Goal: Task Accomplishment & Management: Use online tool/utility

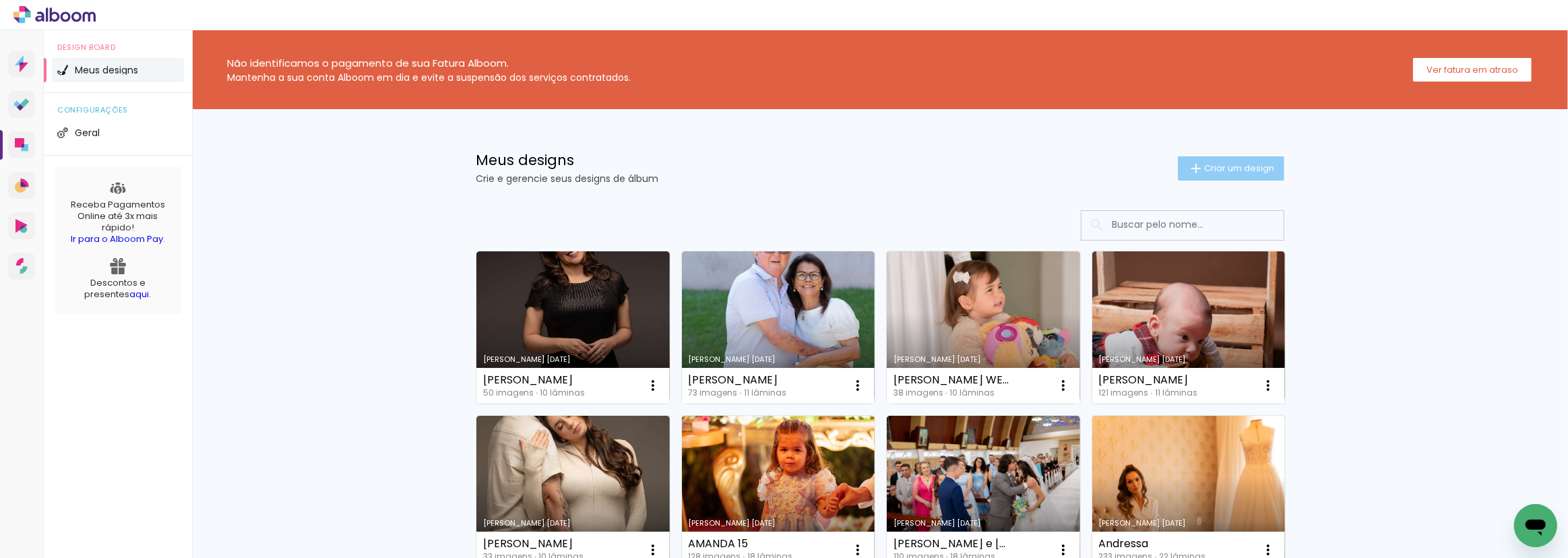
click at [1219, 172] on span "Criar um design" at bounding box center [1239, 168] width 70 height 9
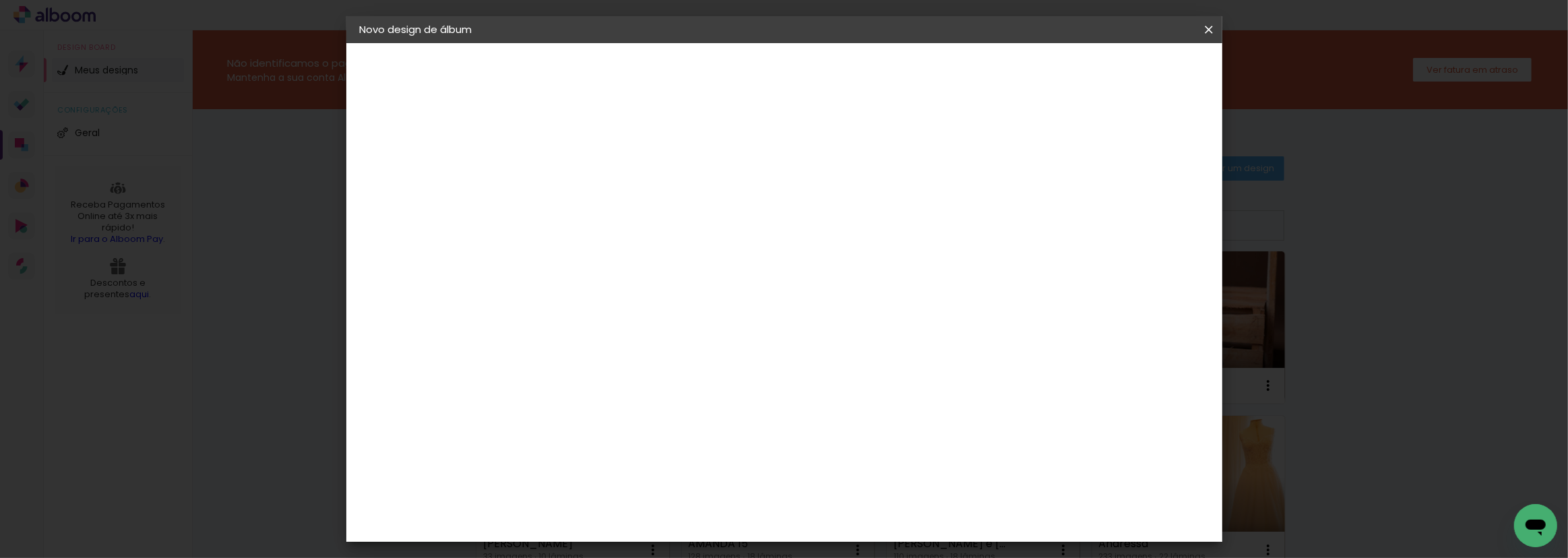
click at [580, 190] on input at bounding box center [580, 181] width 0 height 21
type input "JAQUE"
type paper-input "JAQUE"
click at [0, 0] on slot "Avançar" at bounding box center [0, 0] width 0 height 0
click at [595, 254] on input at bounding box center [615, 256] width 136 height 17
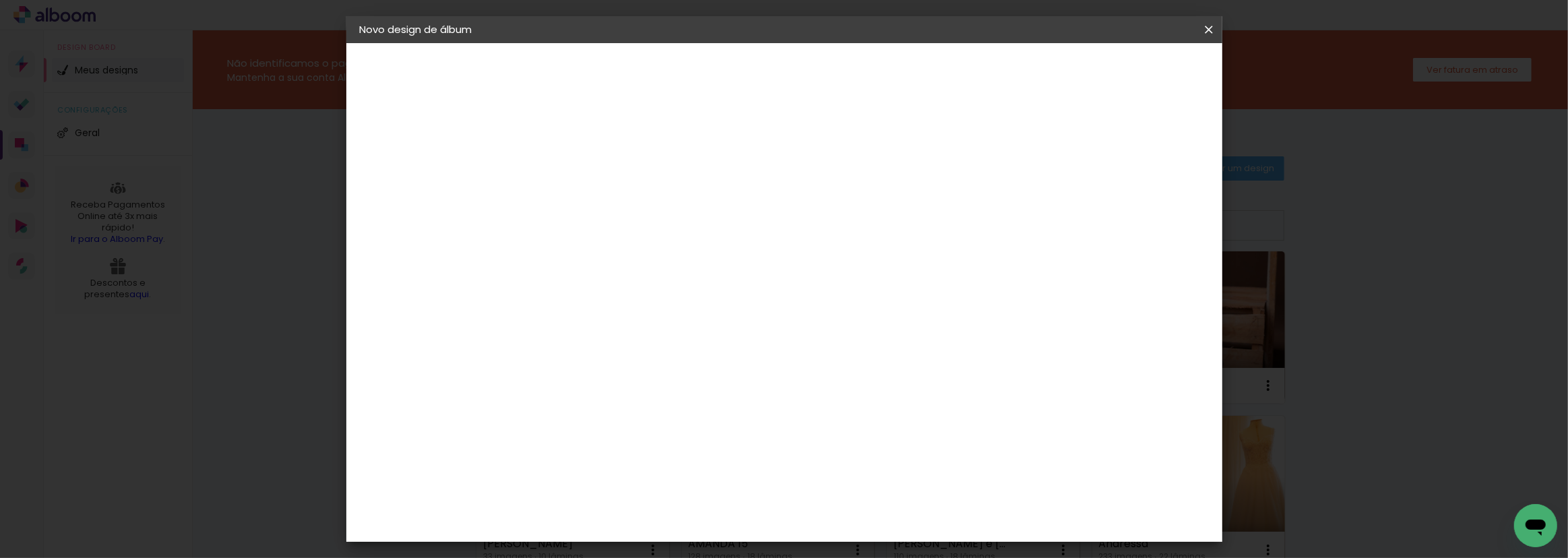
type input "C1"
type paper-input "C1"
click at [599, 306] on div "C1 Albuns" at bounding box center [589, 307] width 36 height 22
click at [0, 0] on slot "Avançar" at bounding box center [0, 0] width 0 height 0
drag, startPoint x: 850, startPoint y: 225, endPoint x: 833, endPoint y: 259, distance: 38.0
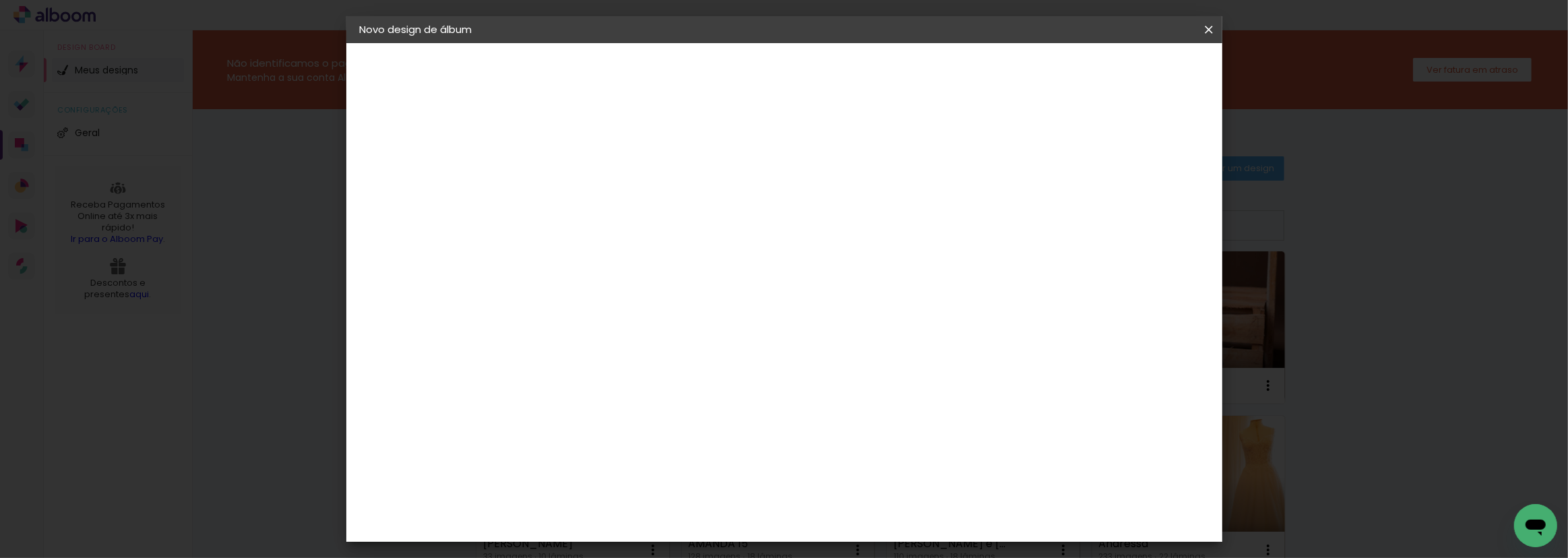
click at [633, 225] on input "text" at bounding box center [606, 235] width 53 height 21
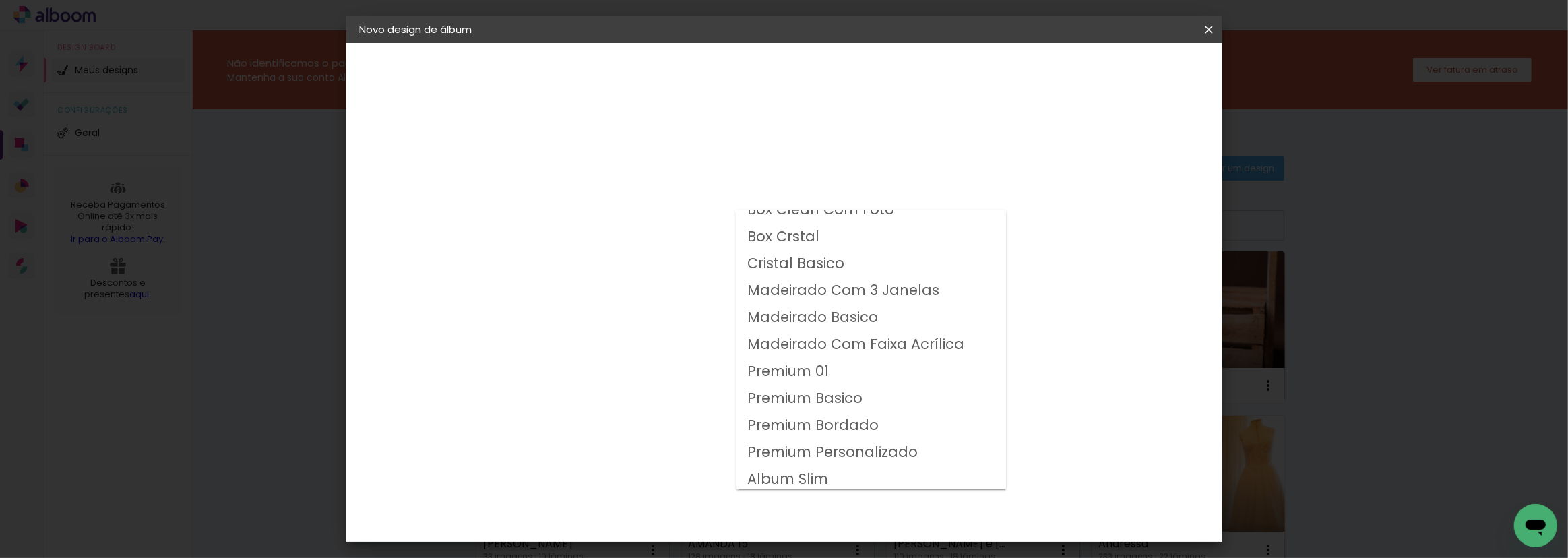
scroll to position [17, 0]
click at [0, 0] on slot "Album Slim" at bounding box center [0, 0] width 0 height 0
type input "Album Slim"
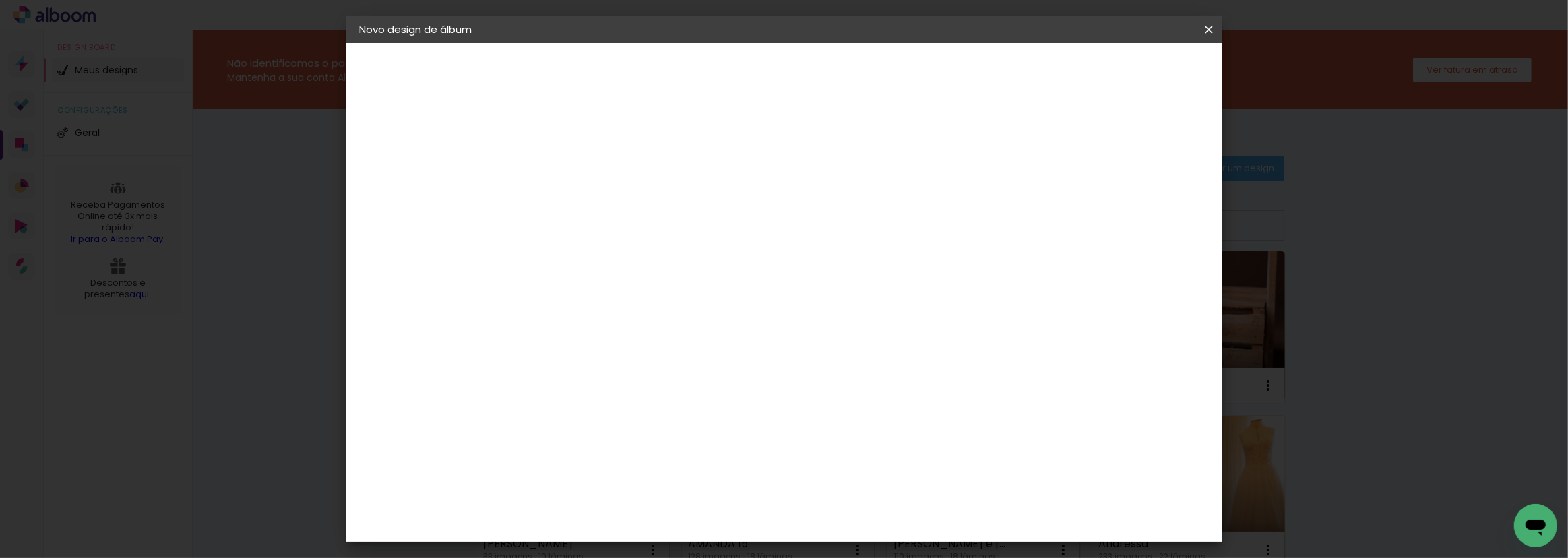
click at [671, 529] on span "30 × 30" at bounding box center [639, 543] width 63 height 28
click at [0, 0] on slot "Avançar" at bounding box center [0, 0] width 0 height 0
click at [1125, 69] on span "Iniciar design" at bounding box center [1094, 71] width 61 height 10
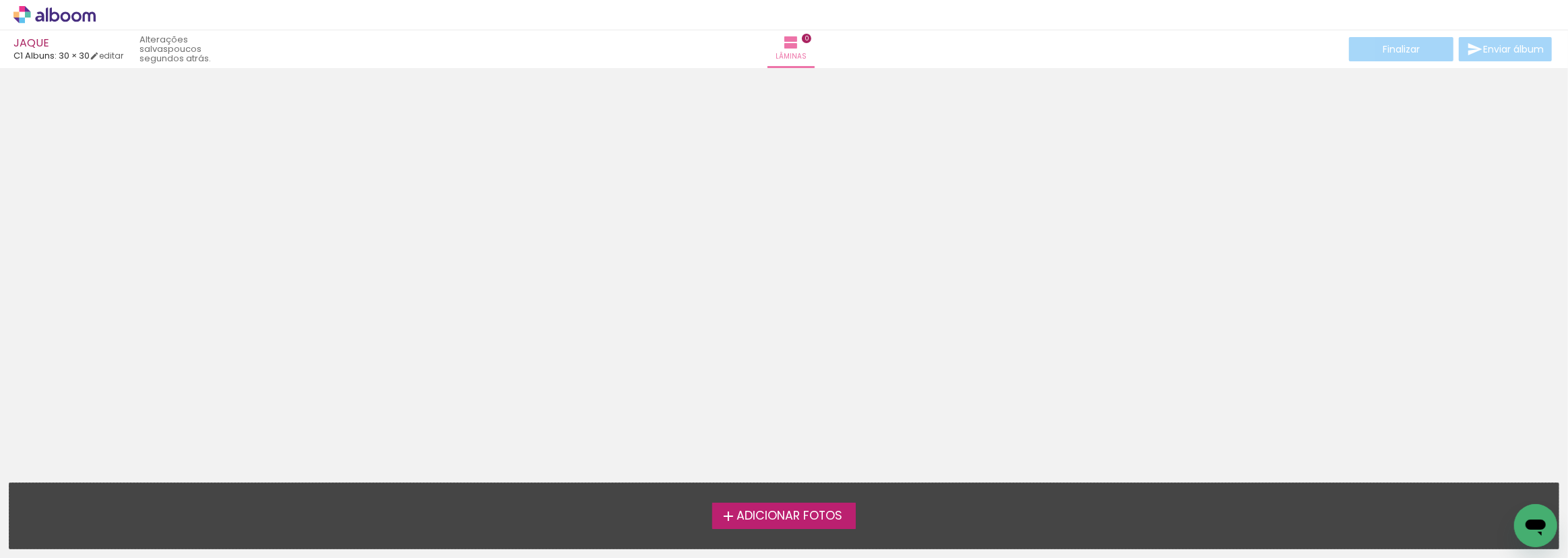
click at [803, 510] on span "Adicionar Fotos" at bounding box center [790, 516] width 106 height 12
click at [0, 0] on input "file" at bounding box center [0, 0] width 0 height 0
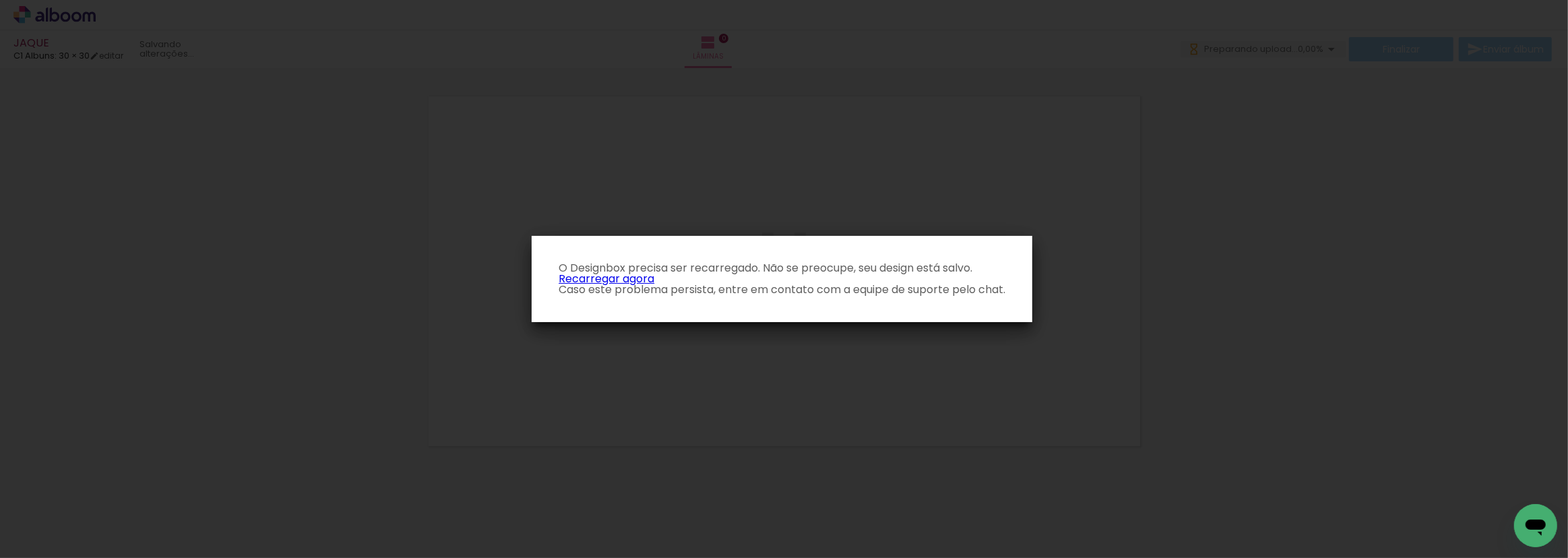
click at [998, 30] on iron-overlay-backdrop at bounding box center [784, 279] width 1568 height 558
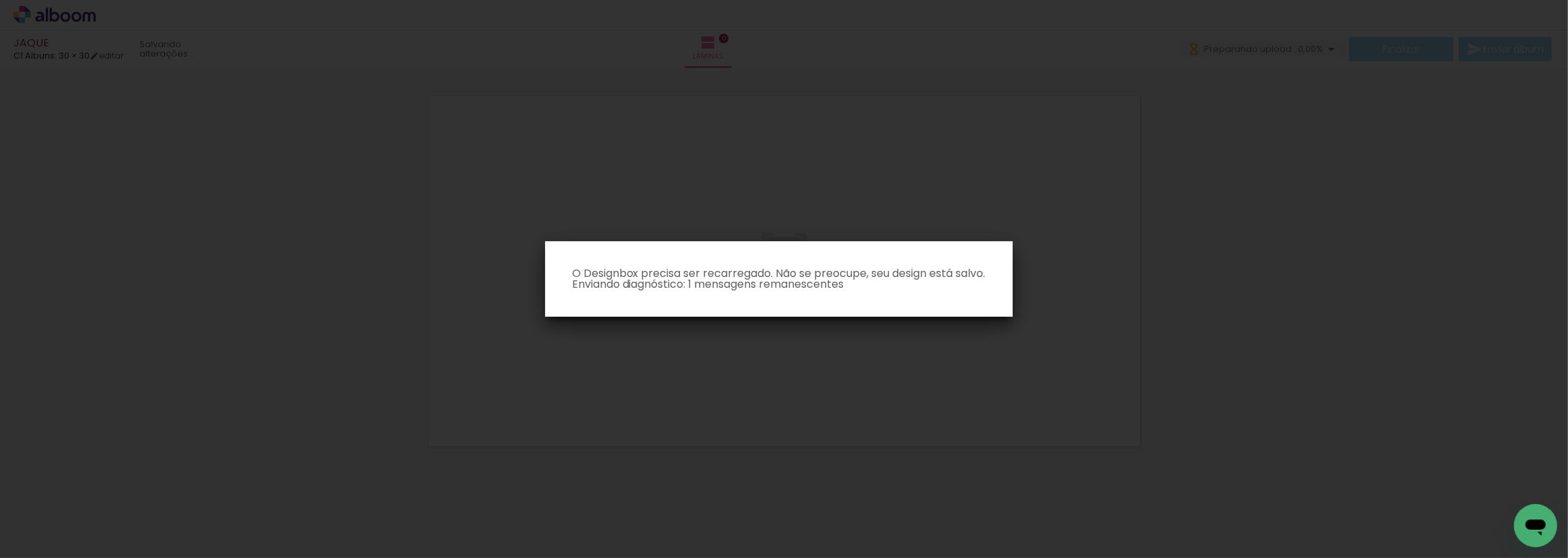
click at [1211, 156] on iron-overlay-backdrop at bounding box center [784, 279] width 1568 height 558
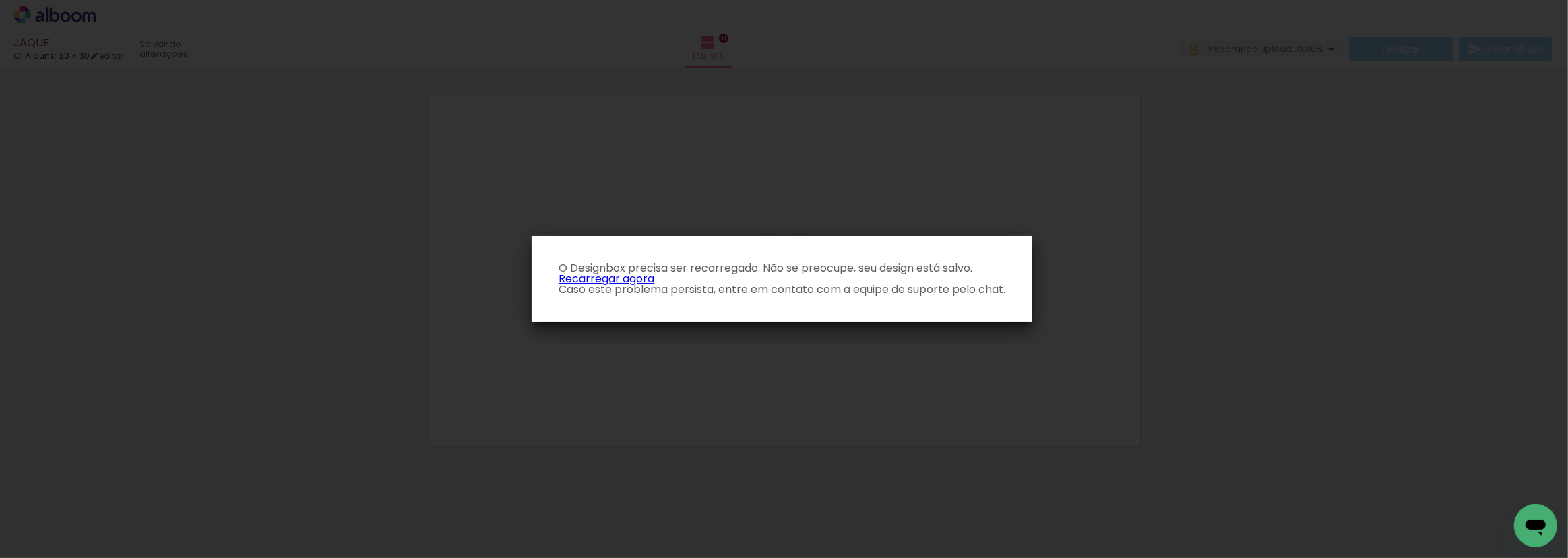
drag, startPoint x: 683, startPoint y: 227, endPoint x: 639, endPoint y: 270, distance: 61.5
click at [682, 229] on iron-overlay-backdrop at bounding box center [784, 279] width 1568 height 558
click at [634, 276] on link "Recarregar agora" at bounding box center [607, 278] width 96 height 15
